Goal: Information Seeking & Learning: Learn about a topic

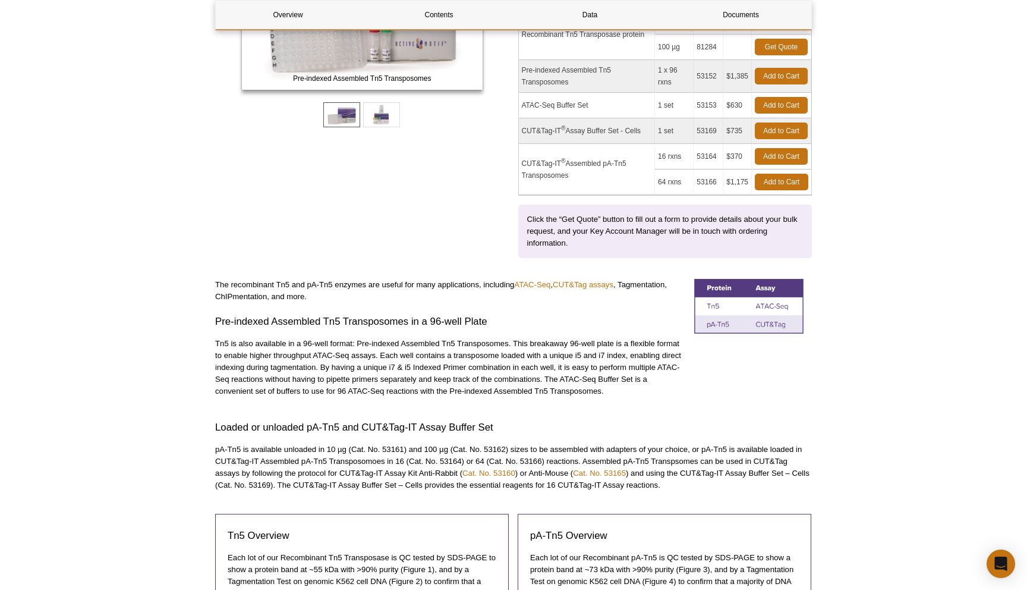
scroll to position [279, 0]
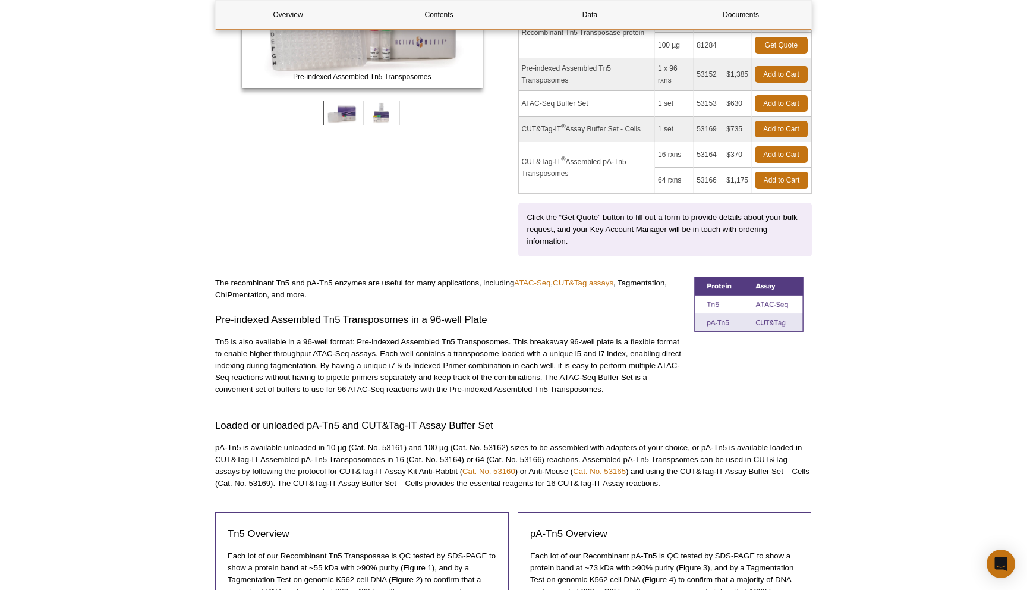
click at [715, 304] on img at bounding box center [748, 304] width 109 height 55
click at [776, 306] on img at bounding box center [748, 304] width 109 height 55
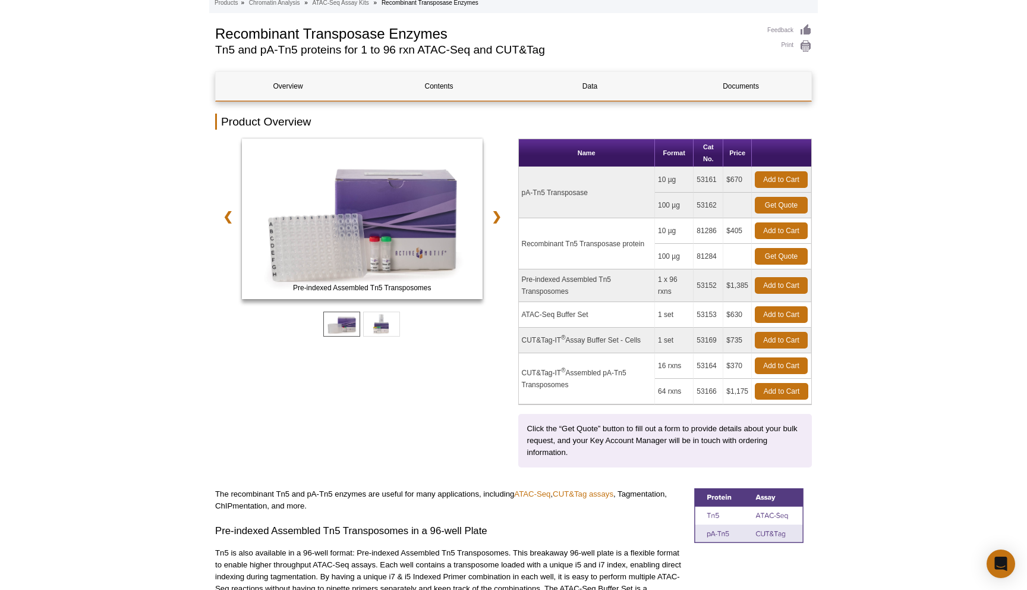
scroll to position [76, 0]
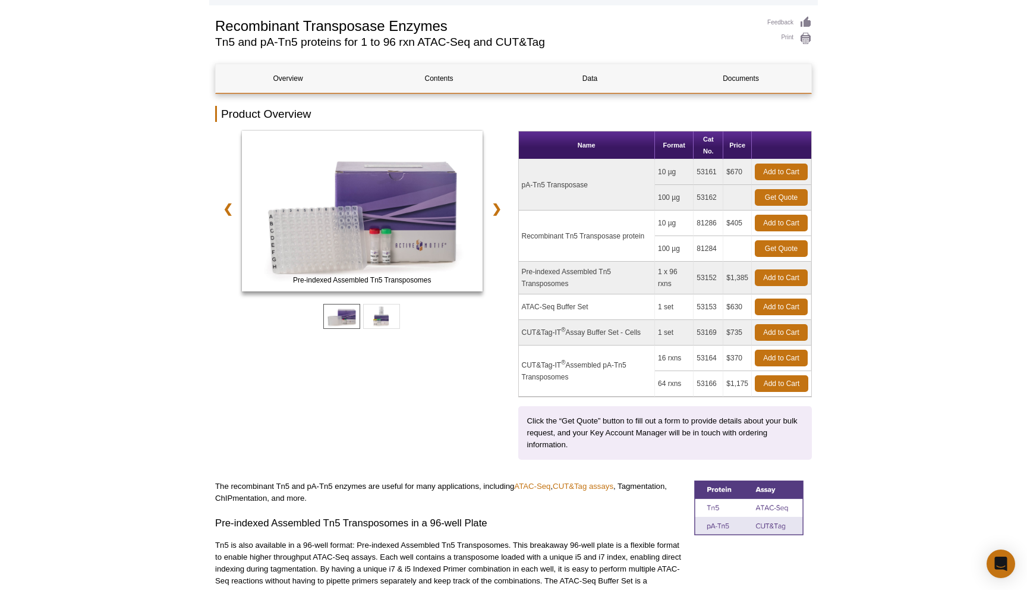
click at [709, 307] on td "53153" at bounding box center [709, 307] width 30 height 26
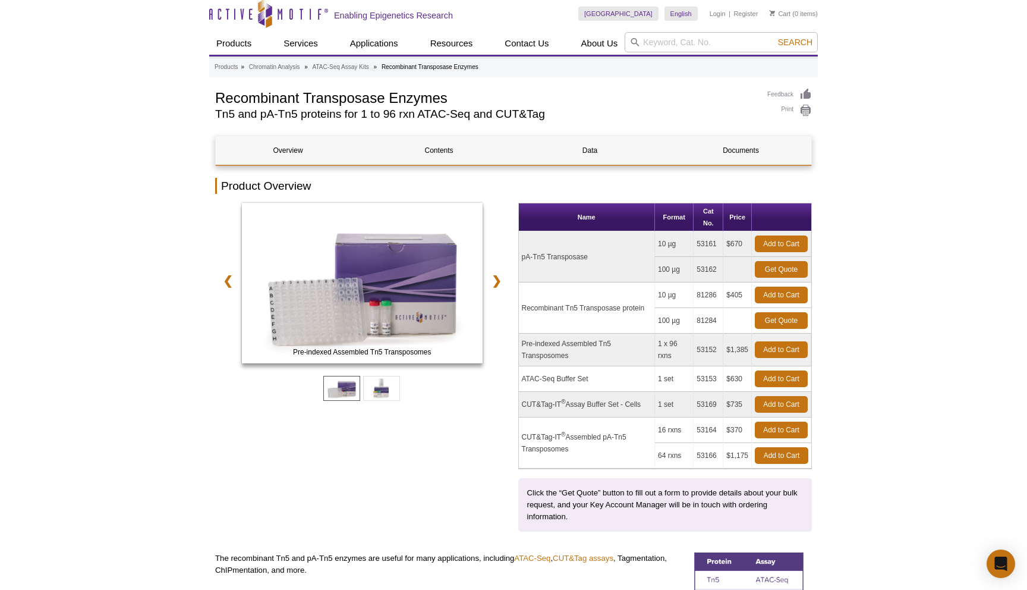
scroll to position [0, 0]
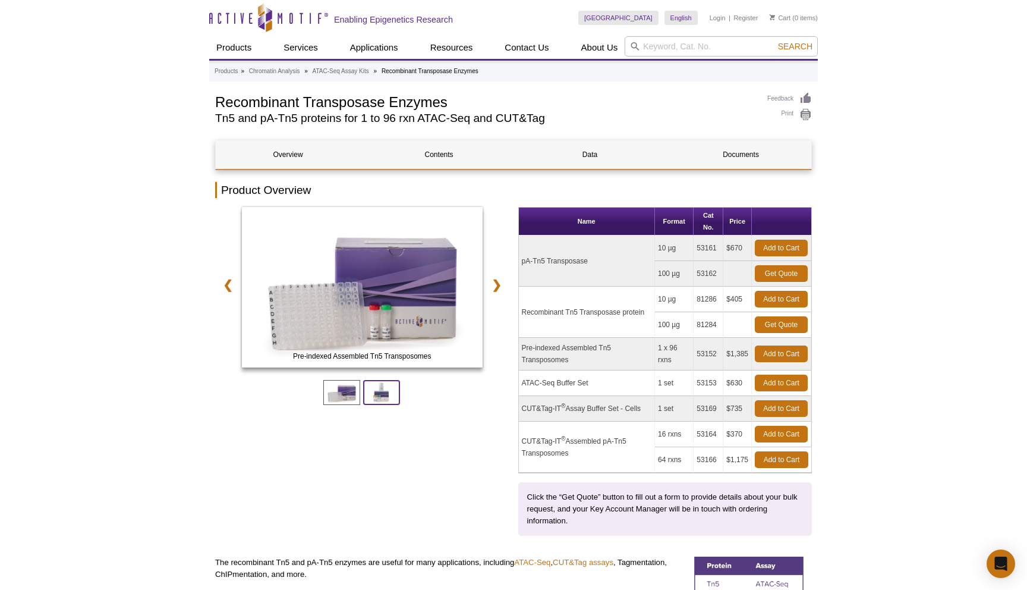
click at [385, 392] on span at bounding box center [381, 392] width 37 height 25
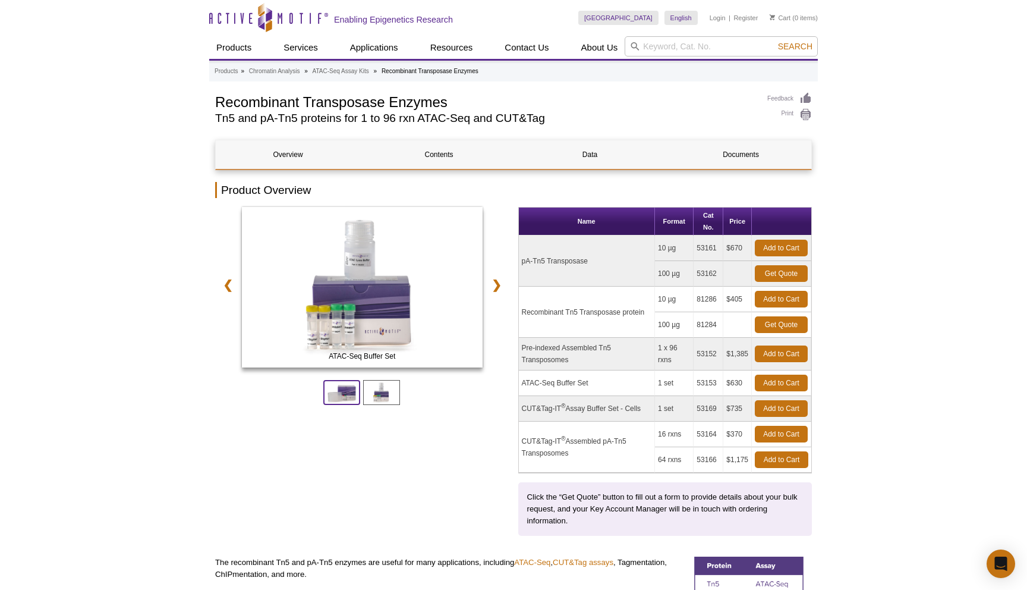
click at [347, 392] on span at bounding box center [341, 392] width 37 height 25
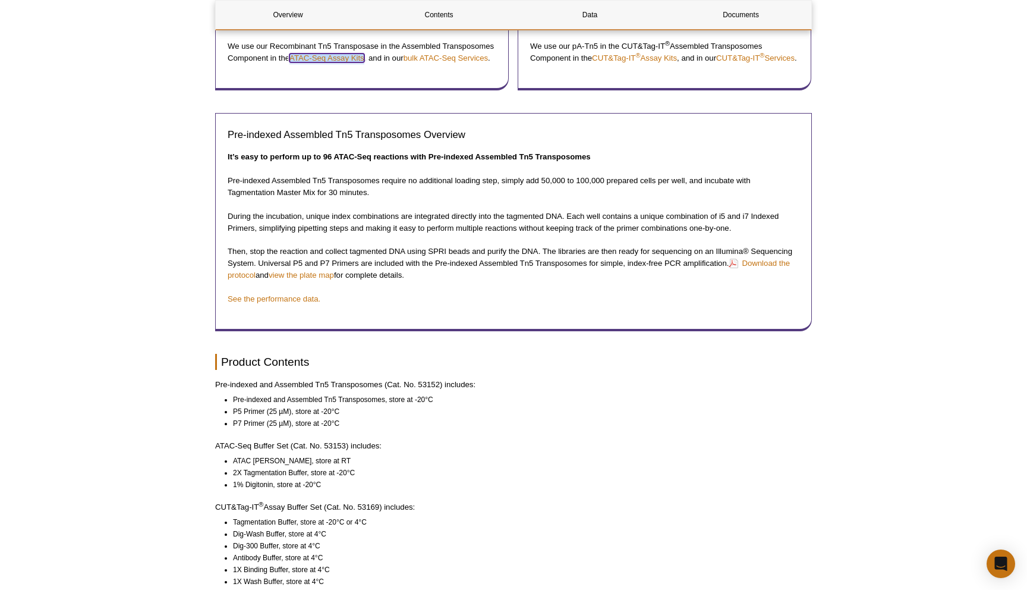
scroll to position [862, 0]
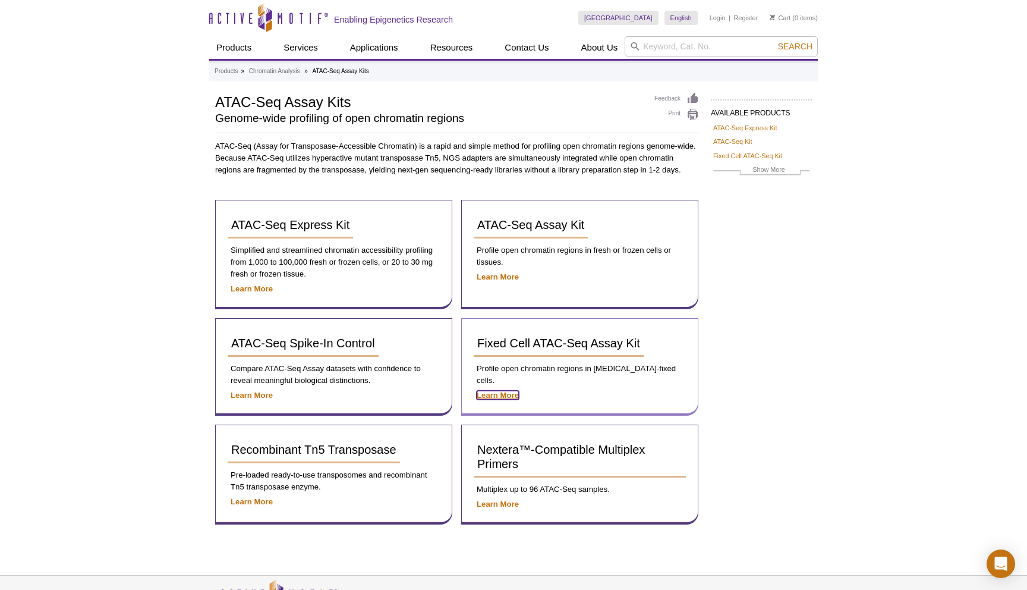
click at [501, 390] on strong "Learn More" at bounding box center [498, 394] width 42 height 9
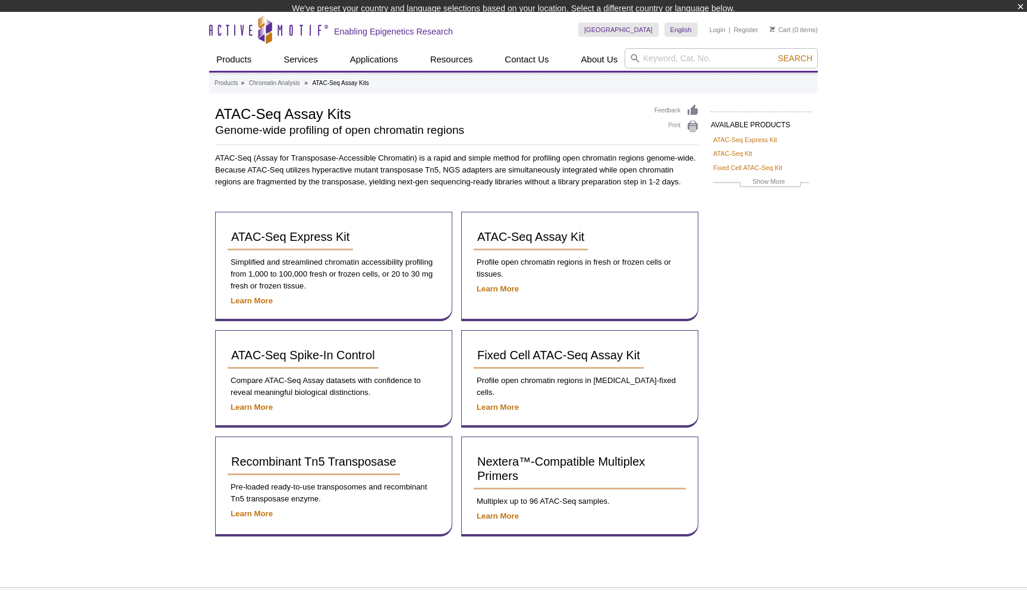
scroll to position [17, 0]
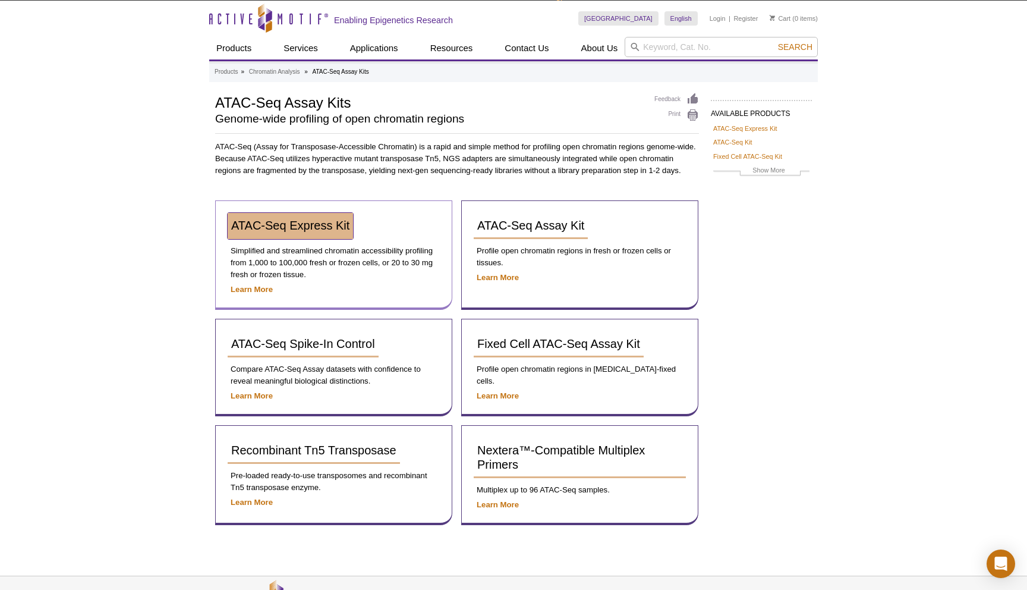
click at [293, 220] on span "ATAC-Seq Express Kit" at bounding box center [290, 225] width 118 height 13
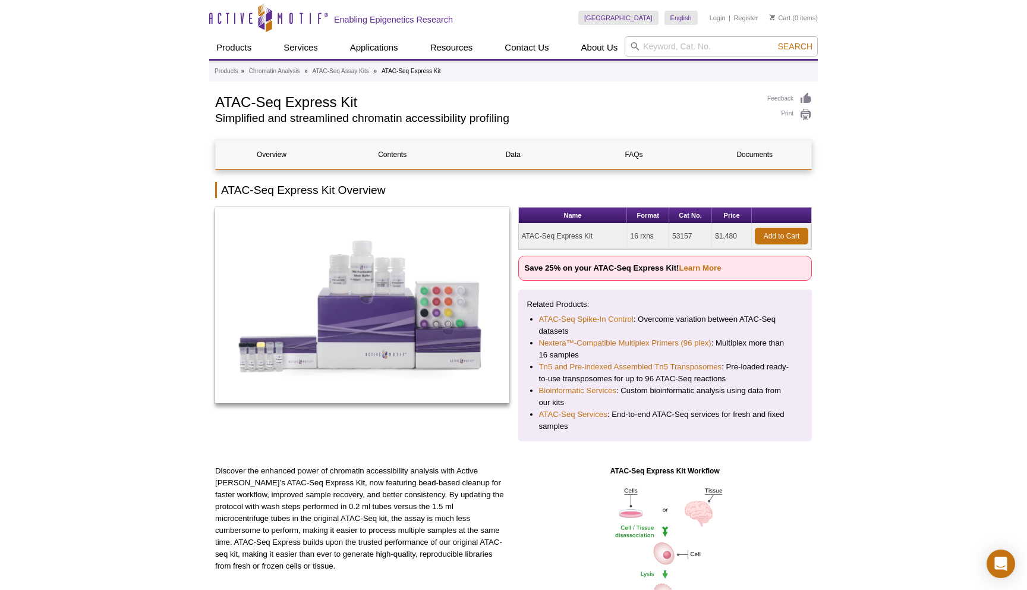
click at [681, 237] on td "53157" at bounding box center [690, 236] width 43 height 26
copy td "53157"
